Goal: Find specific page/section: Find specific page/section

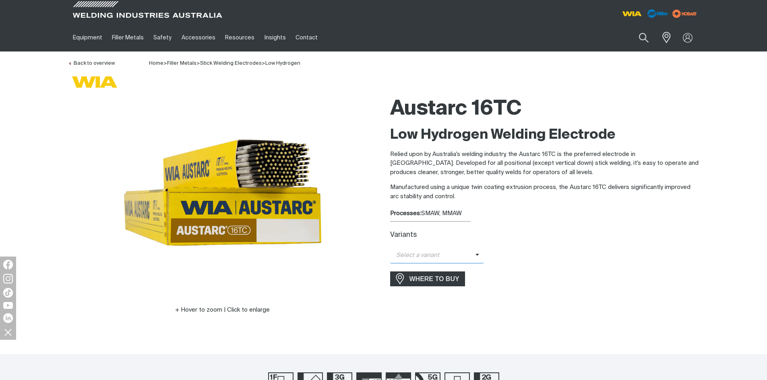
click at [477, 255] on icon at bounding box center [477, 255] width 4 height 6
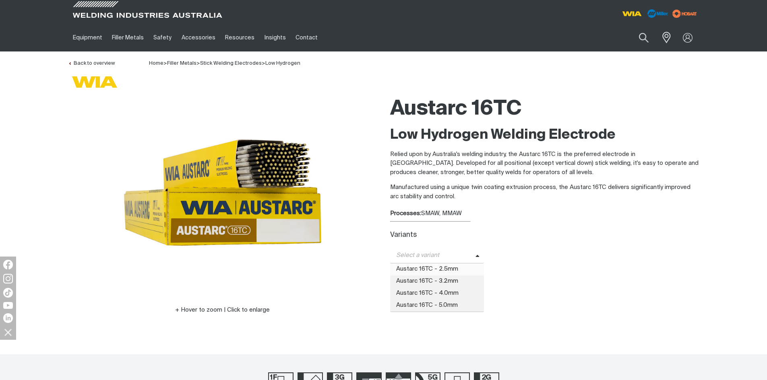
click at [448, 267] on span "Austarc 16TC - 2.5mm" at bounding box center [437, 270] width 94 height 12
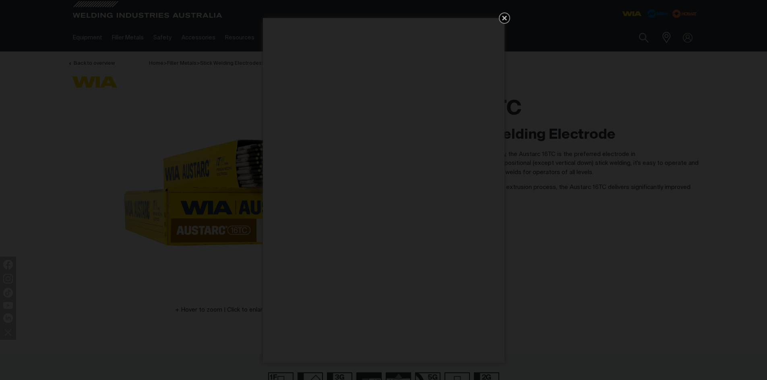
click at [506, 17] on icon "Get 5 WIA Welding Guides Free!" at bounding box center [504, 18] width 5 height 5
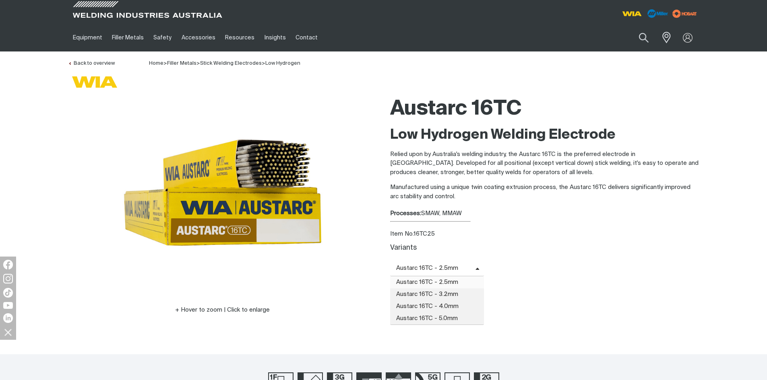
click at [479, 269] on span at bounding box center [479, 268] width 9 height 9
click at [450, 282] on span "Austarc 16TC - 2.5mm" at bounding box center [437, 283] width 94 height 12
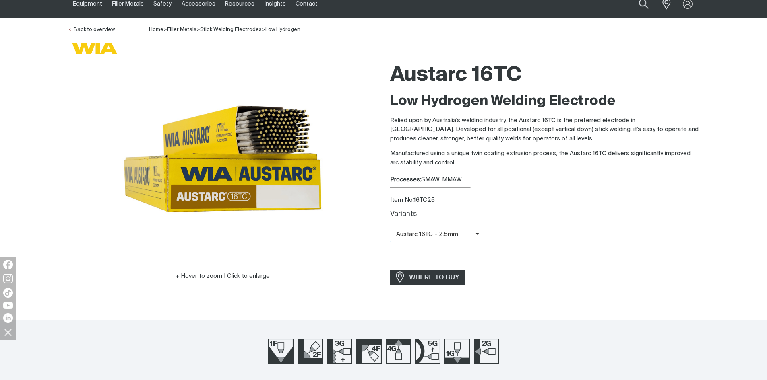
scroll to position [80, 0]
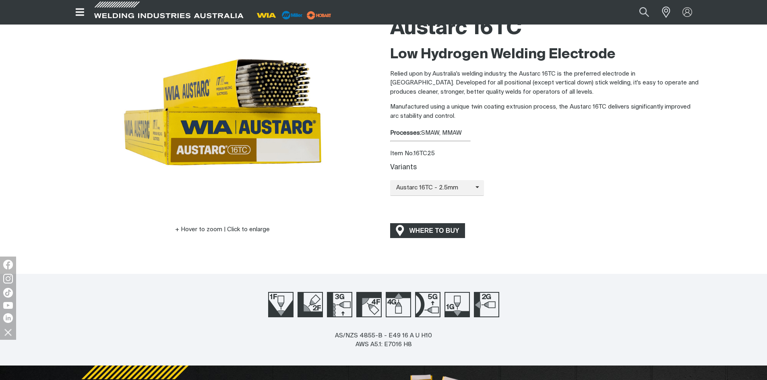
click at [438, 230] on span "WHERE TO BUY" at bounding box center [434, 231] width 60 height 13
